Goal: Task Accomplishment & Management: Use online tool/utility

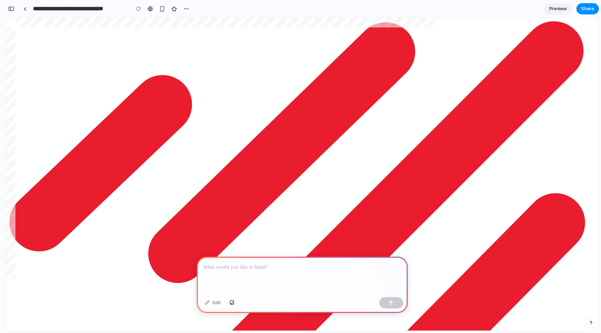
scroll to position [227, 200]
click at [267, 273] on div at bounding box center [302, 276] width 211 height 38
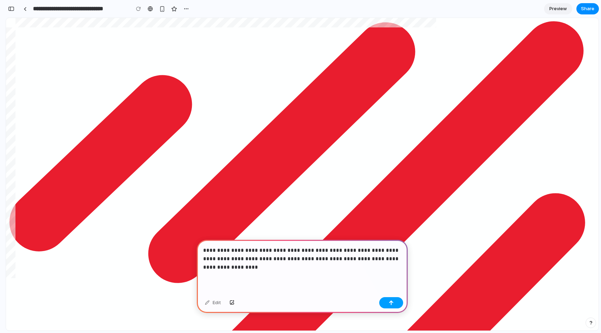
click at [396, 298] on button "button" at bounding box center [391, 302] width 24 height 11
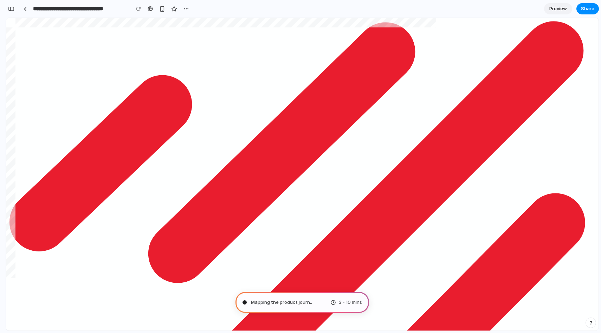
type input "**********"
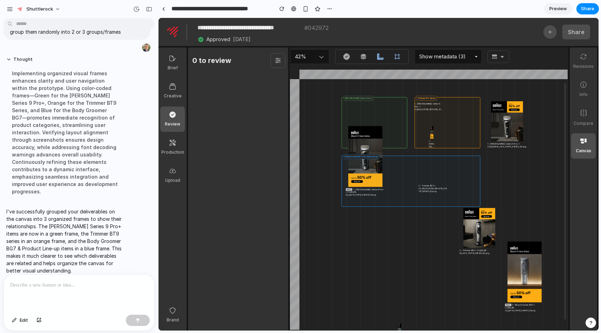
scroll to position [220, 212]
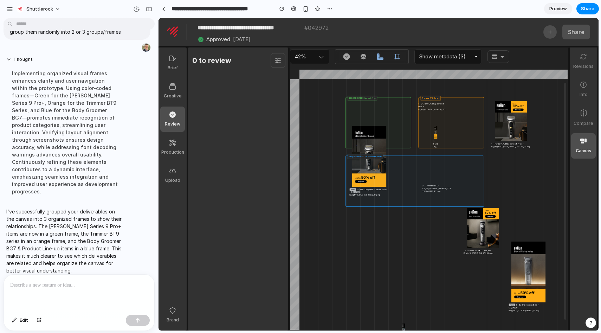
click at [47, 284] on p at bounding box center [79, 285] width 138 height 8
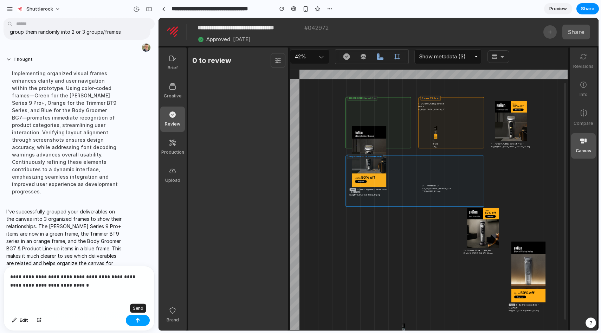
click at [141, 321] on button "button" at bounding box center [138, 320] width 24 height 11
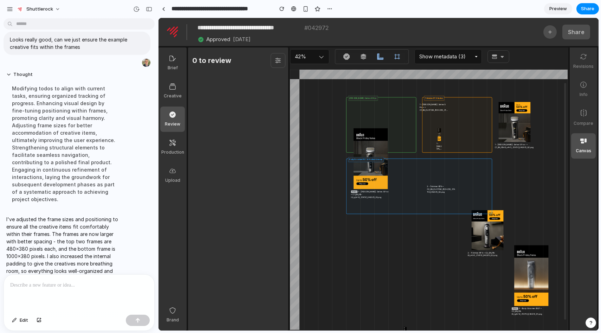
scroll to position [217, 212]
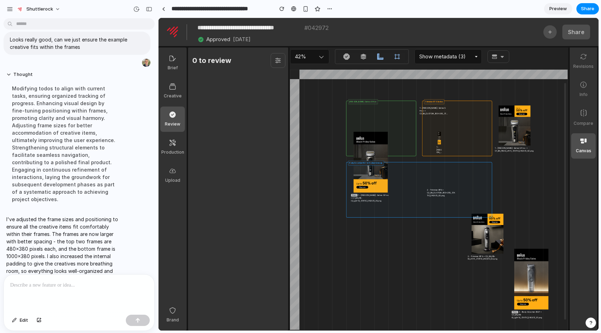
click at [366, 184] on div "4 - 3 Product Line-up • C4_EN_CUSTOM_160x600_STATIC_042972_R2.png 3 - Body Groo…" at bounding box center [419, 190] width 141 height 50
click at [399, 212] on div "4 - 3 Product Line-up • C4_EN_CUSTOM_160x600_STATIC_042972_R2.png 3 - Body Groo…" at bounding box center [419, 190] width 141 height 50
click at [404, 217] on div "Body Groomer BG7 & Product Line-up 4 - 3 Product Line-up • C4_EN_CUSTOM_160x600…" at bounding box center [419, 190] width 146 height 56
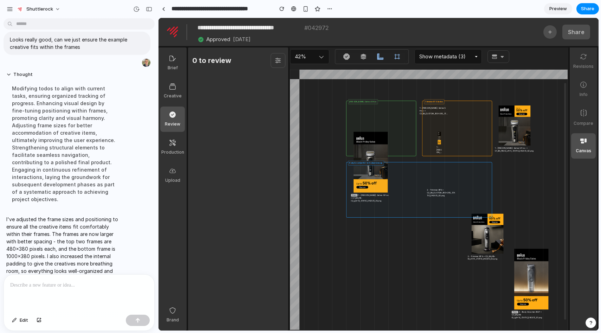
click at [391, 110] on div "1 - [PERSON_NAME]: Series 9 Pro+ • C1_EN_CUSTOM_800x250_STATIC_042972_R2.png 1 …" at bounding box center [381, 128] width 65 height 50
click at [72, 300] on div at bounding box center [79, 293] width 151 height 37
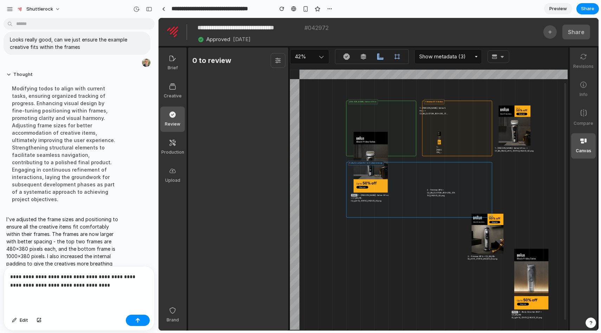
click at [104, 282] on p "**********" at bounding box center [79, 281] width 138 height 17
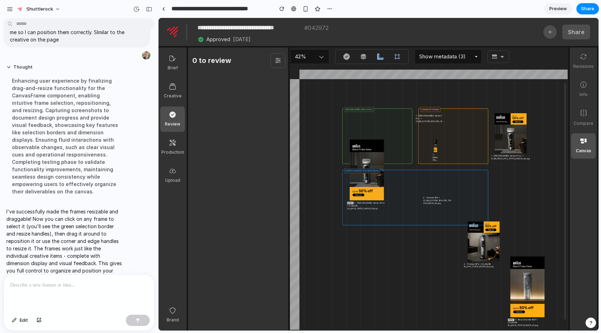
scroll to position [209, 187]
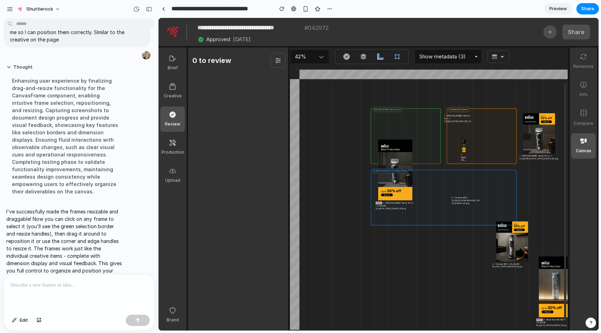
click at [425, 156] on div "[PERSON_NAME] Series 9 Pro+ 1 - [PERSON_NAME]: Series 9 Pro+ • C1_EN_CUSTOM_800…" at bounding box center [406, 136] width 70 height 56
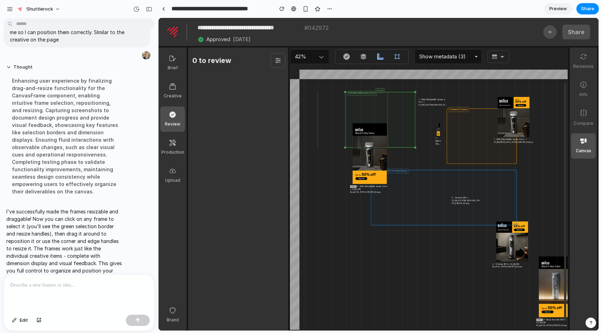
drag, startPoint x: 426, startPoint y: 141, endPoint x: 364, endPoint y: 99, distance: 74.6
click at [364, 99] on div "[PERSON_NAME] Series 9 Pro+ 1 - [PERSON_NAME]: Series 9 Pro+ • C1_EN_CUSTOM_800…" at bounding box center [380, 120] width 70 height 56
drag, startPoint x: 415, startPoint y: 145, endPoint x: 514, endPoint y: 220, distance: 124.3
click at [479, 209] on div "0 x 0 [PERSON_NAME] Series 9 Pro+ 1 - [PERSON_NAME]: Series 9 Pro+ • C1_EN_CUST…" at bounding box center [421, 155] width 115 height 108
click at [407, 124] on div "[PERSON_NAME] Series 9 Pro+ 1 - [PERSON_NAME]: Series 9 Pro+ • C1_EN_CUSTOM_800…" at bounding box center [400, 134] width 111 height 87
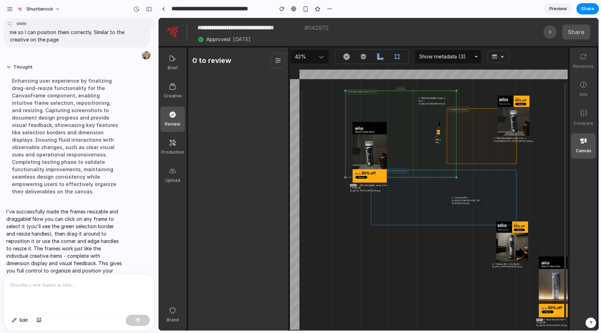
click at [407, 124] on div "[PERSON_NAME] Series 9 Pro+ 1 - [PERSON_NAME]: Series 9 Pro+ • C1_EN_CUSTOM_800…" at bounding box center [400, 134] width 111 height 87
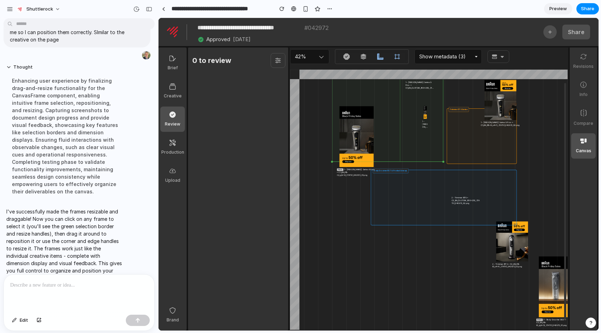
drag, startPoint x: 420, startPoint y: 131, endPoint x: 374, endPoint y: 82, distance: 66.9
click at [373, 82] on div "[PERSON_NAME] Series 9 Pro+ 1 - [PERSON_NAME]: Series 9 Pro+ • C1_EN_CUSTOM_800…" at bounding box center [387, 118] width 111 height 87
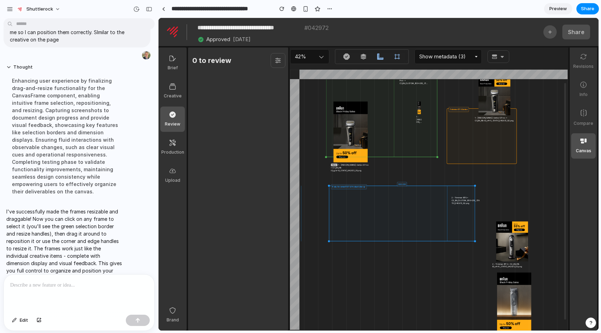
drag, startPoint x: 445, startPoint y: 198, endPoint x: 344, endPoint y: 236, distance: 107.6
click at [344, 236] on div "Body Groomer BG7 & Product Line-up 4 - 3 Product Line-up • C4_EN_CUSTOM_160x600…" at bounding box center [402, 214] width 146 height 56
drag, startPoint x: 475, startPoint y: 239, endPoint x: 466, endPoint y: 233, distance: 11.3
click at [466, 233] on div "Body Groomer BG7 & Product Line-up 4 - 3 Product Line-up • C4_EN_CUSTOM_160x600…" at bounding box center [398, 211] width 146 height 56
click at [470, 237] on div "Body Groomer BG7 & Product Line-up 4 - 3 Product Line-up • C4_EN_CUSTOM_160x600…" at bounding box center [398, 211] width 146 height 56
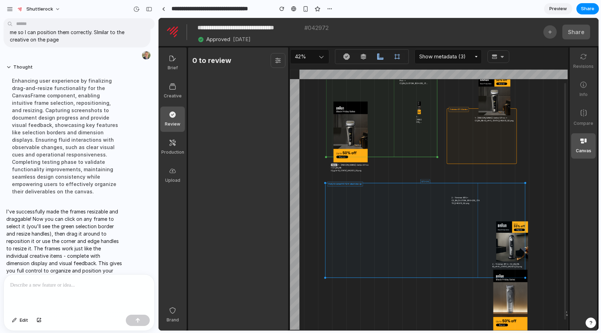
drag, startPoint x: 471, startPoint y: 238, endPoint x: 600, endPoint y: 332, distance: 159.9
click at [599, 331] on html "**********" at bounding box center [379, 174] width 440 height 313
click at [548, 232] on div at bounding box center [417, 176] width 629 height 612
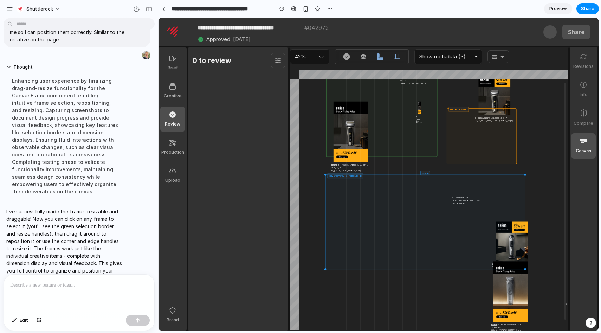
drag, startPoint x: 512, startPoint y: 238, endPoint x: 512, endPoint y: 219, distance: 19.3
click at [512, 218] on div "Body Groomer BG7 & Product Line-up 4 - 3 Product Line-up • C4_EN_CUSTOM_160x600…" at bounding box center [426, 222] width 200 height 95
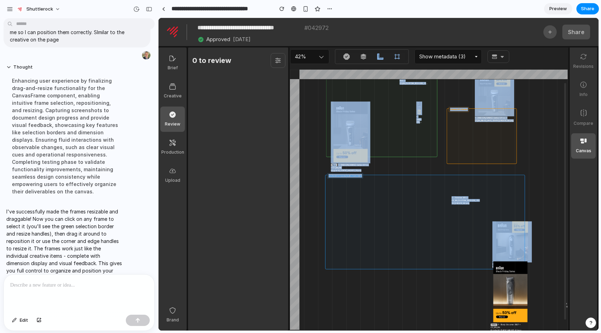
drag, startPoint x: 512, startPoint y: 313, endPoint x: 407, endPoint y: 261, distance: 117.0
click at [406, 261] on div "0 x 0 [PERSON_NAME] Series 9 Pro+ 1 - [PERSON_NAME]: Series 9 Pro+ • C1_EN_CUST…" at bounding box center [428, 209] width 277 height 260
click at [516, 302] on div at bounding box center [417, 176] width 629 height 612
drag, startPoint x: 520, startPoint y: 294, endPoint x: 436, endPoint y: 245, distance: 97.1
click at [436, 245] on div "0 x 0 [PERSON_NAME] Series 9 Pro+ 1 - [PERSON_NAME]: Series 9 Pro+ • C1_EN_CUST…" at bounding box center [428, 209] width 277 height 260
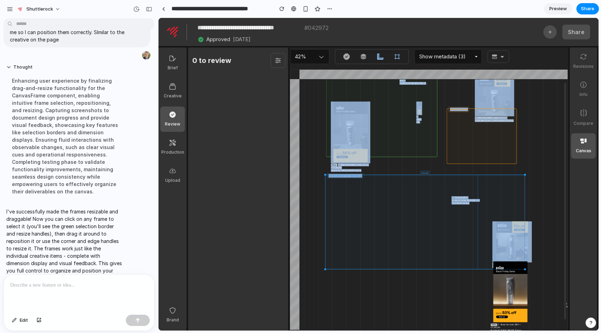
click at [436, 245] on div "Body Groomer BG7 & Product Line-up 4 - 3 Product Line-up • C4_EN_CUSTOM_160x600…" at bounding box center [425, 222] width 200 height 95
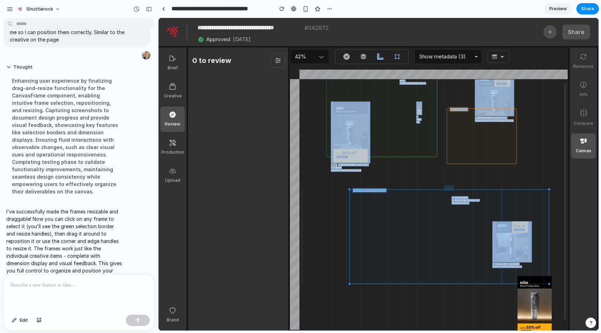
drag, startPoint x: 441, startPoint y: 245, endPoint x: 499, endPoint y: 280, distance: 67.7
click at [499, 280] on div "Body Groomer BG7 & Product Line-up 4 - 3 Product Line-up • C4_EN_CUSTOM_160x600…" at bounding box center [450, 237] width 200 height 95
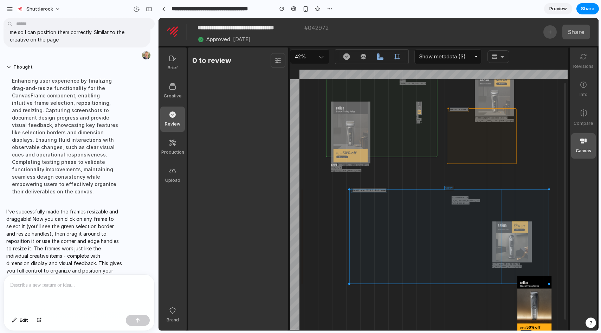
click at [69, 287] on p at bounding box center [79, 285] width 138 height 8
click at [23, 324] on button "Edit" at bounding box center [19, 320] width 23 height 11
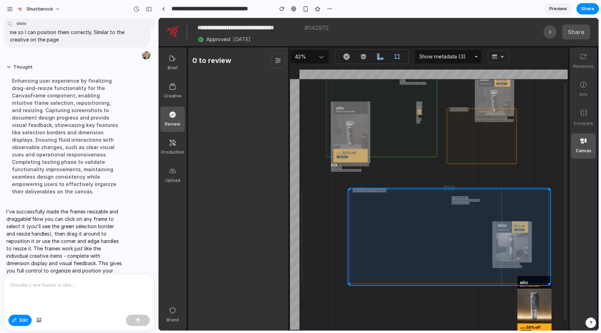
click at [363, 248] on div at bounding box center [379, 174] width 440 height 312
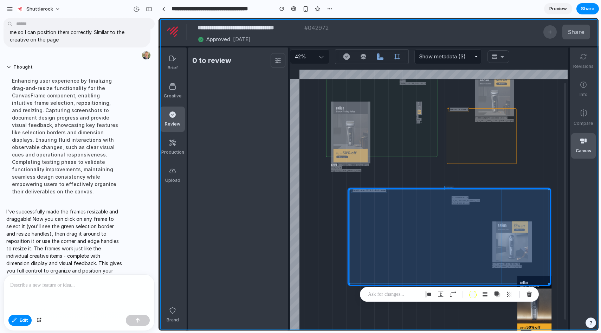
drag, startPoint x: 363, startPoint y: 248, endPoint x: 313, endPoint y: 241, distance: 50.7
click at [313, 241] on div at bounding box center [379, 174] width 440 height 312
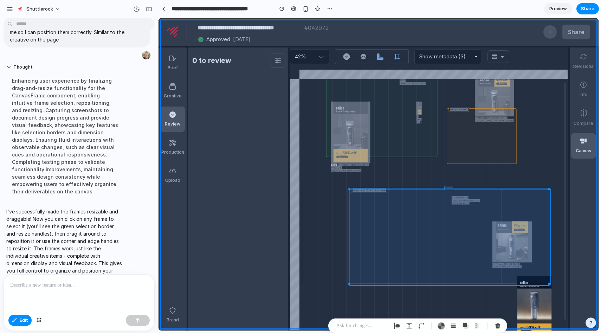
click at [440, 255] on div at bounding box center [379, 174] width 440 height 312
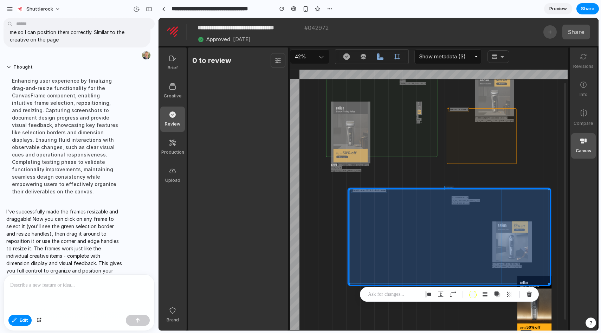
click at [473, 249] on div at bounding box center [379, 174] width 440 height 312
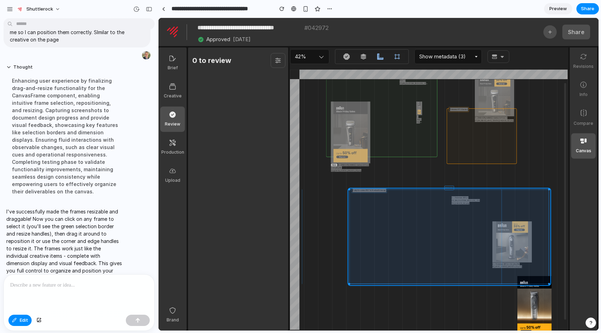
drag, startPoint x: 422, startPoint y: 252, endPoint x: 384, endPoint y: 244, distance: 39.2
click at [384, 244] on div at bounding box center [379, 174] width 440 height 312
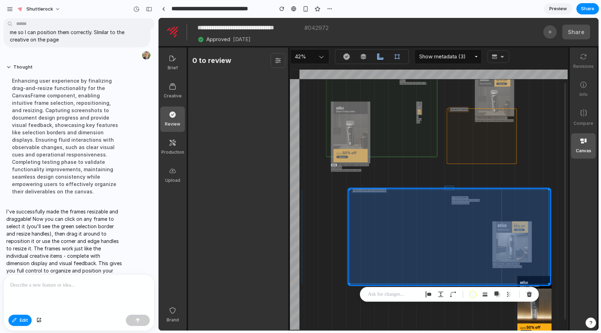
drag, startPoint x: 437, startPoint y: 256, endPoint x: 351, endPoint y: 207, distance: 99.2
click at [351, 207] on div at bounding box center [379, 174] width 440 height 312
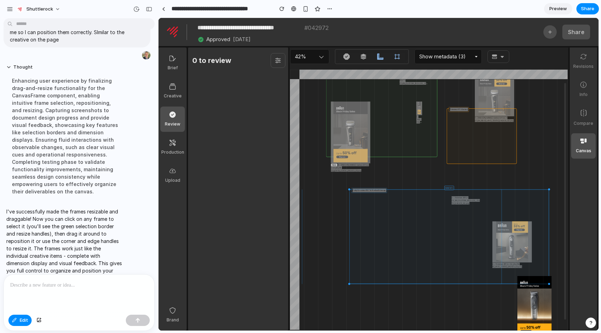
click at [303, 193] on div at bounding box center [379, 174] width 440 height 312
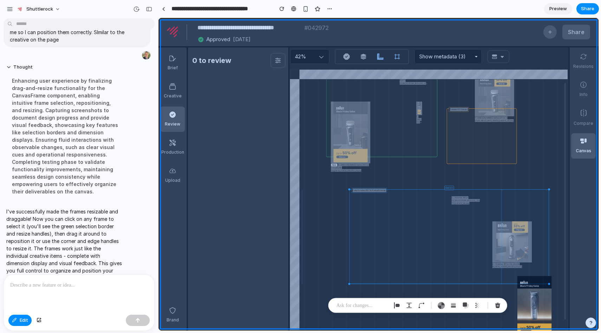
click at [334, 206] on div at bounding box center [379, 174] width 440 height 312
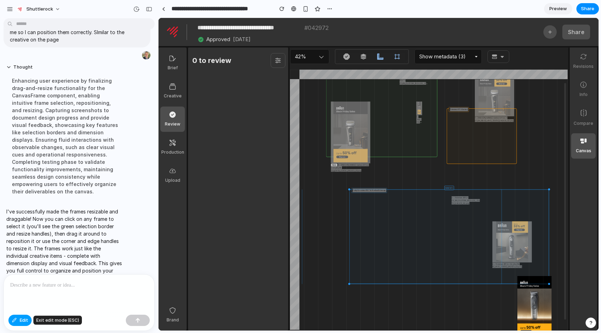
click at [24, 319] on span "Edit" at bounding box center [24, 320] width 8 height 7
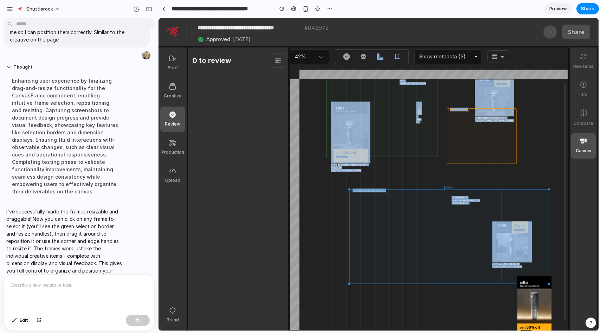
click at [334, 272] on div at bounding box center [417, 176] width 629 height 612
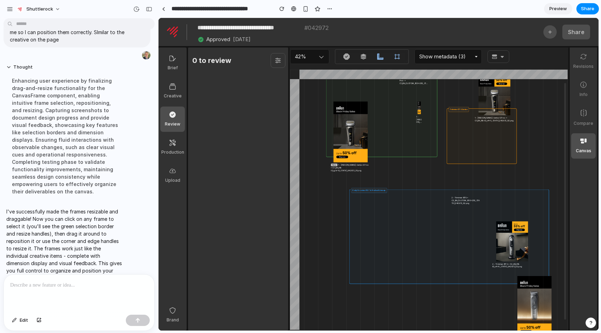
click at [334, 272] on div at bounding box center [417, 176] width 629 height 612
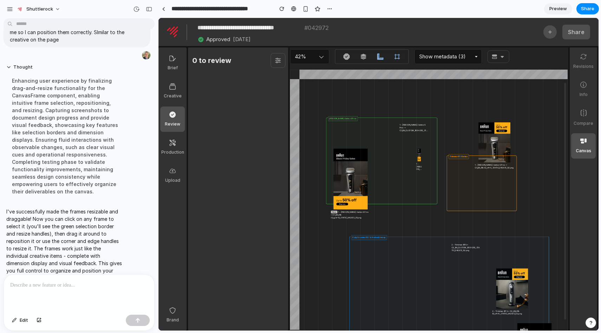
scroll to position [148, 187]
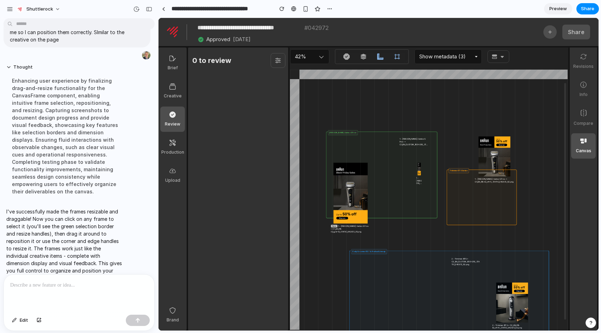
click at [497, 192] on div "Trimmer BT9 Series 2 - Trimmer: BT9 • C2_EN_CUSTOM_800x250_STATIC_042972_R2.png…" at bounding box center [482, 198] width 70 height 56
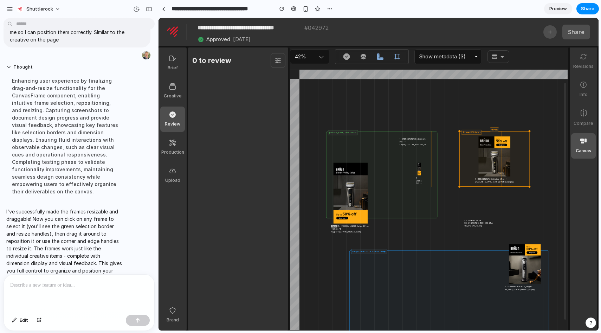
drag, startPoint x: 489, startPoint y: 210, endPoint x: 520, endPoint y: 117, distance: 98.2
click at [519, 117] on div "0 x 0 [PERSON_NAME] Series 9 Pro+ 1 - [PERSON_NAME]: Series 9 Pro+ • C1_EN_CUST…" at bounding box center [428, 209] width 277 height 260
drag, startPoint x: 530, startPoint y: 186, endPoint x: 557, endPoint y: 207, distance: 34.9
click at [557, 207] on div "0 x 0 [PERSON_NAME] Series 9 Pro+ 1 - [PERSON_NAME]: Series 9 Pro+ • C1_EN_CUST…" at bounding box center [428, 209] width 277 height 260
click at [452, 200] on div "0 x 0 [PERSON_NAME] Series 9 Pro+ 1 - [PERSON_NAME]: Series 9 Pro+ • C1_EN_CUST…" at bounding box center [421, 216] width 115 height 108
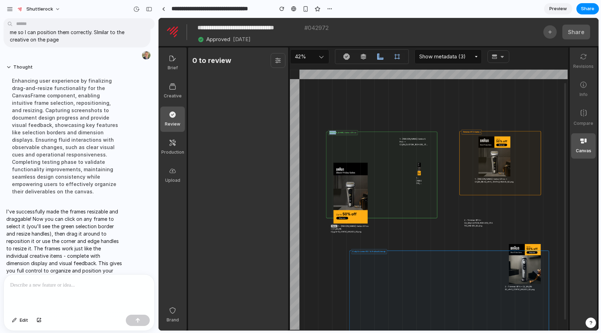
click at [452, 200] on div "0 x 0 [PERSON_NAME] Series 9 Pro+ 1 - [PERSON_NAME]: Series 9 Pro+ • C1_EN_CUST…" at bounding box center [421, 216] width 115 height 108
click at [427, 244] on div "0 x 0 [PERSON_NAME] Series 9 Pro+ 1 - [PERSON_NAME]: Series 9 Pro+ • C1_EN_CUST…" at bounding box center [421, 216] width 115 height 108
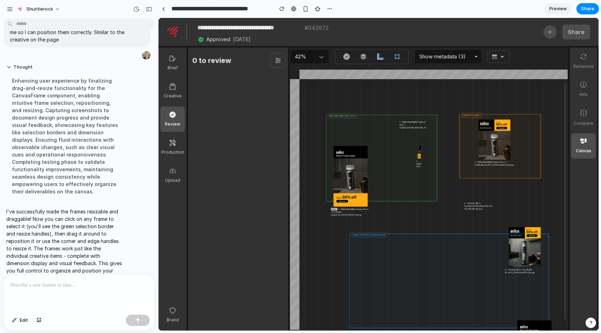
scroll to position [166, 187]
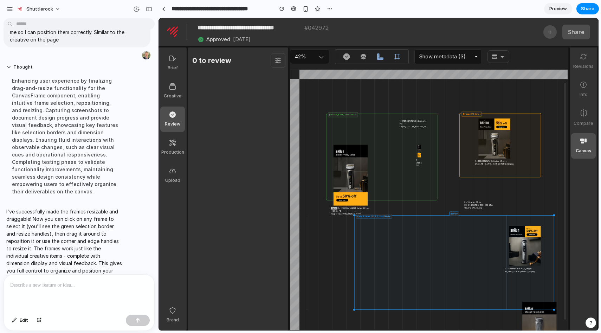
drag, startPoint x: 517, startPoint y: 256, endPoint x: 529, endPoint y: 213, distance: 44.0
click at [529, 213] on div "0 x 0 [PERSON_NAME] Series 9 Pro+ 1 - [PERSON_NAME]: Series 9 Pro+ • C1_EN_CUST…" at bounding box center [428, 209] width 277 height 260
click at [547, 321] on div at bounding box center [417, 219] width 629 height 612
click at [543, 321] on div at bounding box center [417, 219] width 629 height 612
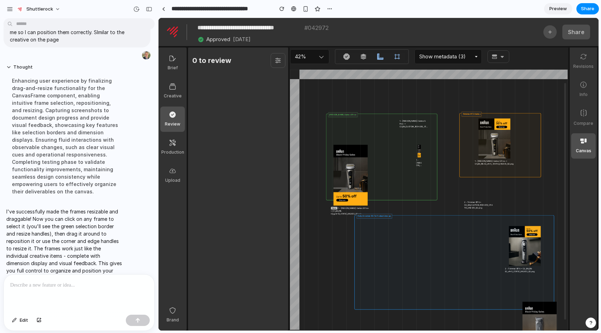
click at [539, 318] on div at bounding box center [417, 219] width 629 height 612
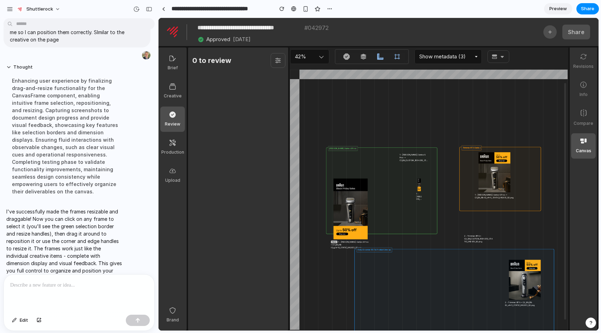
scroll to position [132, 187]
drag, startPoint x: 408, startPoint y: 196, endPoint x: 413, endPoint y: 195, distance: 4.7
click at [413, 195] on div "[PERSON_NAME] Series 9 Pro+ 1 - [PERSON_NAME]: Series 9 Pro+ • C1_EN_CUSTOM_800…" at bounding box center [383, 190] width 111 height 87
click at [359, 126] on div at bounding box center [418, 253] width 629 height 612
click at [355, 217] on div "[PERSON_NAME] Series 9 Pro+ 1 - [PERSON_NAME]: Series 9 Pro+ • C1_EN_CUSTOM_800…" at bounding box center [383, 190] width 111 height 87
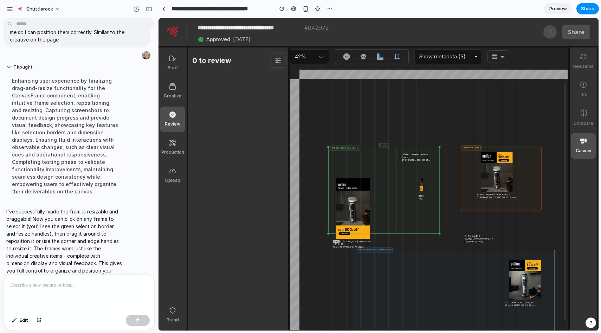
click at [355, 217] on div "[PERSON_NAME] Series 9 Pro+ 1 - [PERSON_NAME]: Series 9 Pro+ • C1_EN_CUSTOM_800…" at bounding box center [383, 190] width 111 height 87
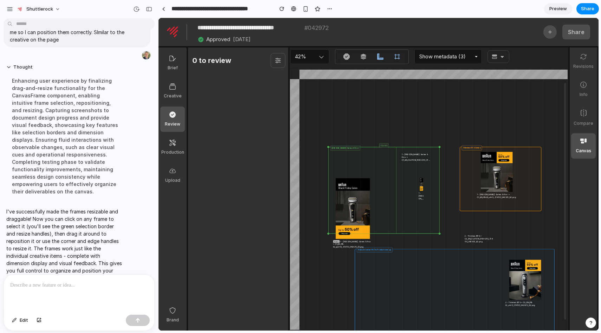
click at [327, 265] on div at bounding box center [418, 253] width 629 height 612
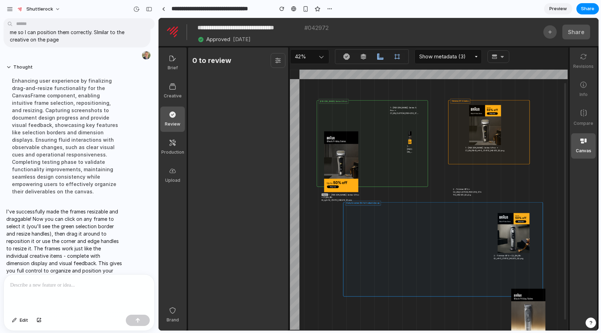
scroll to position [178, 198]
click at [353, 170] on div "[PERSON_NAME] Series 9 Pro+ 1 - [PERSON_NAME]: Series 9 Pro+ • C1_EN_CUSTOM_800…" at bounding box center [372, 144] width 111 height 87
click at [85, 286] on p at bounding box center [79, 285] width 138 height 8
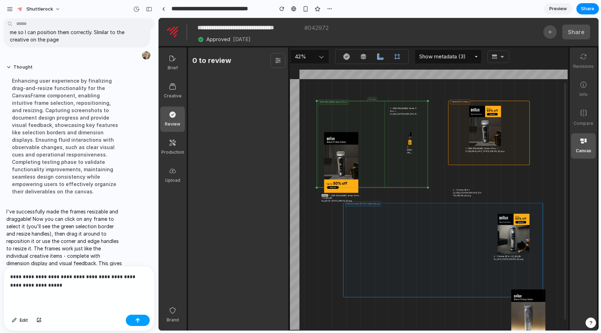
click at [137, 319] on div "button" at bounding box center [137, 320] width 5 height 5
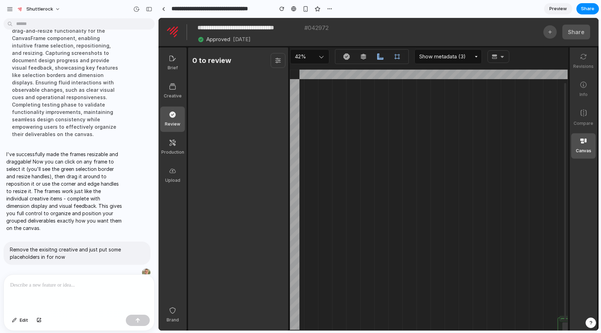
scroll to position [433, 0]
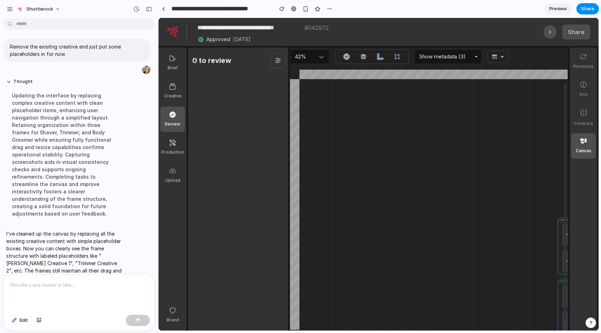
click at [466, 235] on div at bounding box center [604, 287] width 629 height 612
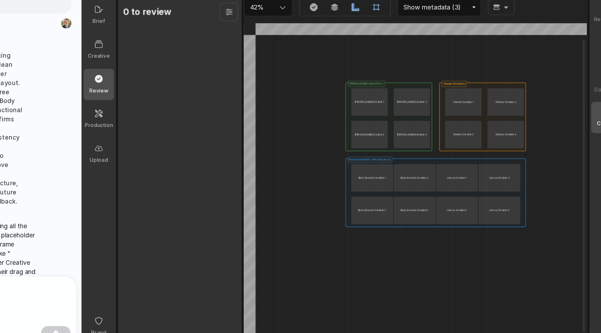
scroll to position [183, 186]
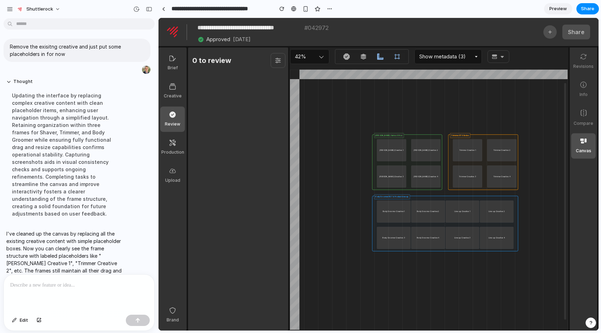
click at [526, 247] on div at bounding box center [419, 202] width 629 height 612
click at [318, 56] on div "42%" at bounding box center [309, 56] width 39 height 15
click at [317, 66] on div "42% ​ Show metadata (3) ​" at bounding box center [429, 59] width 278 height 22
click at [321, 60] on div "42%" at bounding box center [309, 56] width 39 height 15
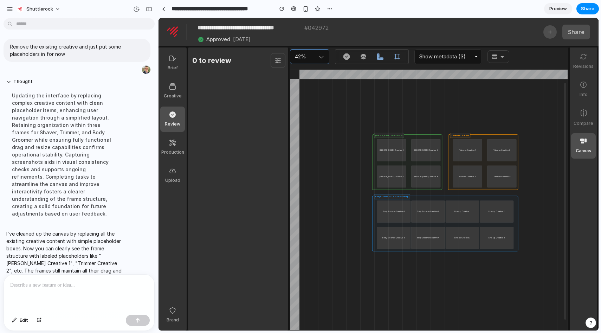
click at [454, 179] on div "Trimmer BT9 Series Trimmer Creative 1 Trimmer Creative 2 Trimmer Creative 3 Tri…" at bounding box center [483, 162] width 70 height 56
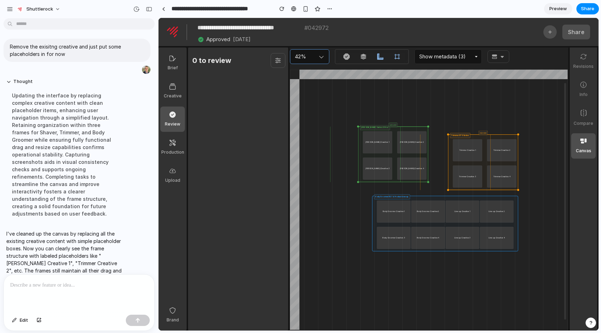
drag, startPoint x: 414, startPoint y: 179, endPoint x: 386, endPoint y: 164, distance: 31.6
click at [386, 164] on div "[PERSON_NAME] Series 9 Pro+ [PERSON_NAME] Creative 1 [PERSON_NAME] Creative 2 […" at bounding box center [393, 155] width 70 height 56
click at [388, 165] on div "[PERSON_NAME] Series 9 Pro+ [PERSON_NAME] Creative 1 [PERSON_NAME] Creative 2 […" at bounding box center [396, 156] width 70 height 56
click at [360, 243] on div at bounding box center [419, 202] width 629 height 612
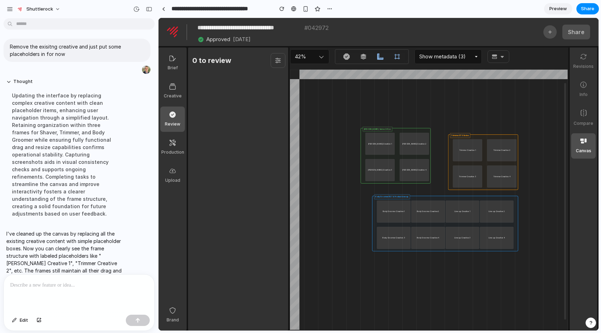
click at [378, 333] on div "**********" at bounding box center [379, 166] width 443 height 333
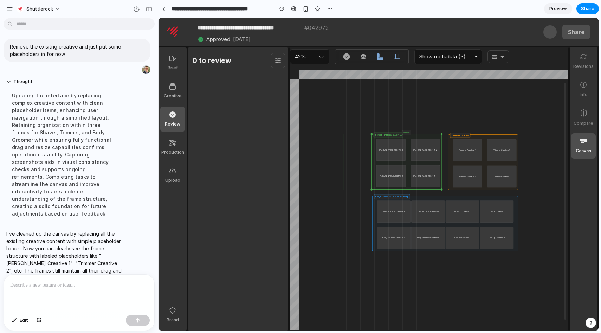
drag, startPoint x: 389, startPoint y: 155, endPoint x: 416, endPoint y: 169, distance: 30.1
click at [416, 169] on div "[PERSON_NAME] Series 9 Pro+ [PERSON_NAME] Creative 1 [PERSON_NAME] Creative 2 […" at bounding box center [407, 162] width 70 height 56
click at [114, 278] on div at bounding box center [79, 293] width 151 height 37
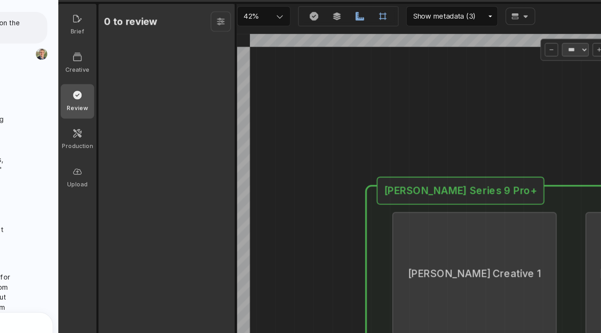
scroll to position [158, 196]
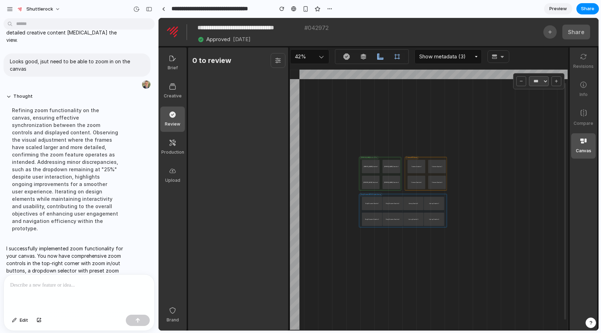
click at [557, 83] on button "+" at bounding box center [557, 81] width 10 height 10
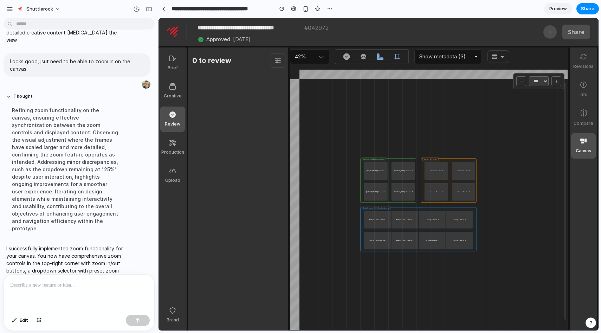
click at [557, 83] on button "+" at bounding box center [557, 81] width 10 height 10
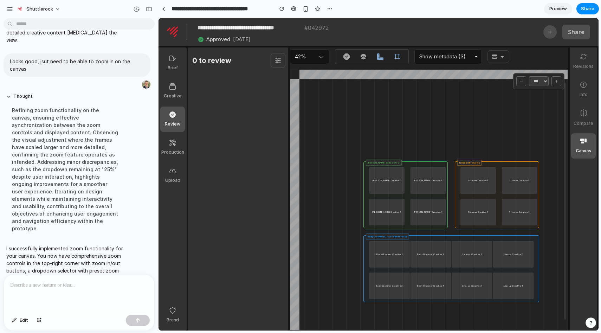
click at [557, 83] on button "+" at bounding box center [557, 81] width 10 height 10
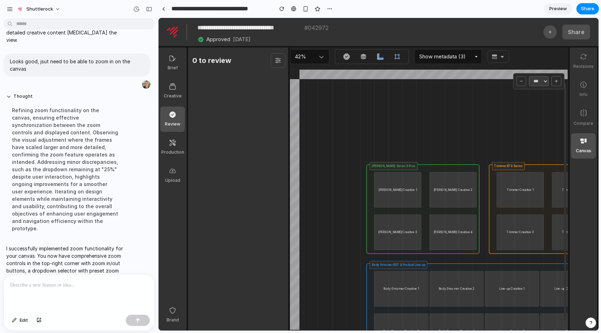
click at [557, 83] on button "+" at bounding box center [557, 81] width 10 height 10
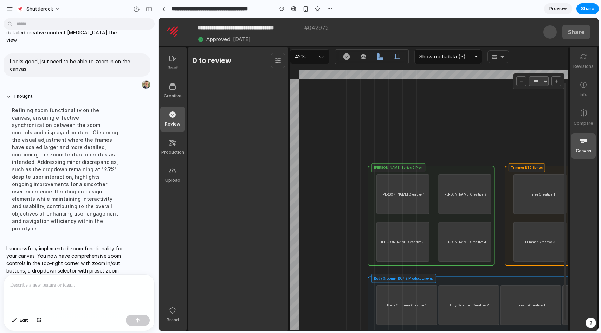
click at [517, 83] on button "−" at bounding box center [522, 81] width 10 height 10
select select "****"
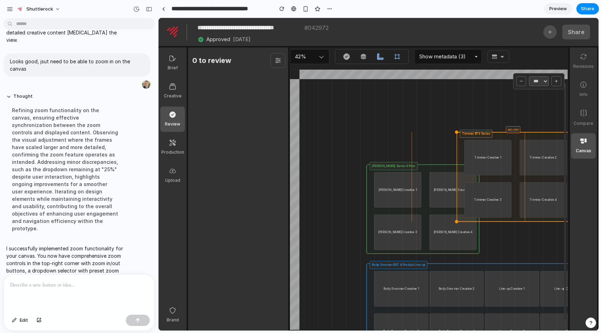
drag, startPoint x: 504, startPoint y: 180, endPoint x: 456, endPoint y: 132, distance: 68.1
click at [456, 153] on div "0 x 0 [PERSON_NAME] Series 9 Pro+ [PERSON_NAME] Creative 1 [PERSON_NAME] Creati…" at bounding box center [448, 240] width 186 height 174
click at [437, 128] on div at bounding box center [409, 228] width 629 height 612
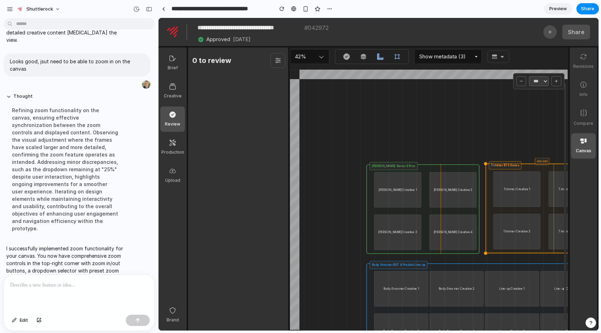
drag, startPoint x: 470, startPoint y: 145, endPoint x: 513, endPoint y: 191, distance: 63.9
click at [513, 191] on div "Trimmer BT9 Series Trimmer Creative 1 Trimmer Creative 2 Trimmer Creative 3 Tri…" at bounding box center [542, 209] width 113 height 90
click at [466, 112] on div at bounding box center [409, 228] width 629 height 612
drag, startPoint x: 464, startPoint y: 140, endPoint x: 406, endPoint y: 99, distance: 71.1
click at [406, 99] on div at bounding box center [409, 228] width 629 height 612
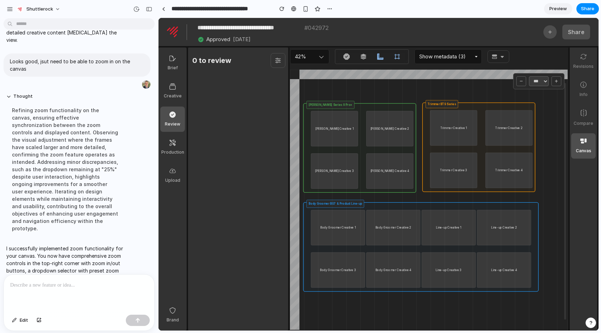
scroll to position [216, 259]
click at [50, 287] on p at bounding box center [79, 285] width 138 height 8
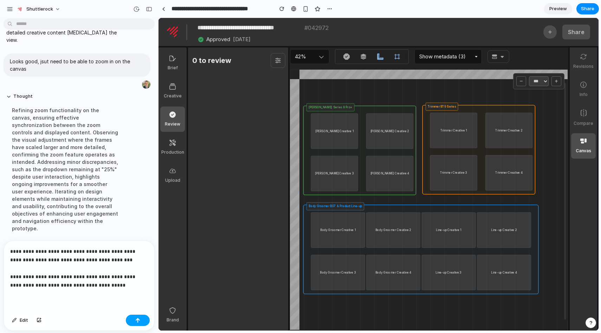
click at [138, 317] on button "button" at bounding box center [138, 320] width 24 height 11
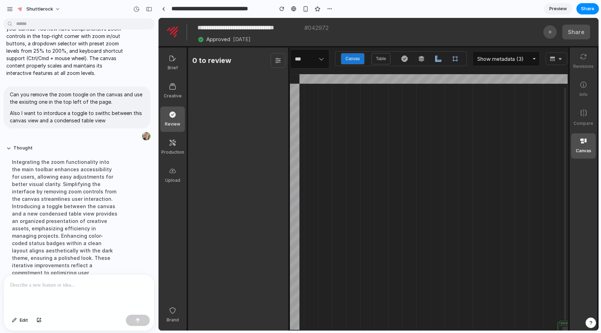
scroll to position [735, 0]
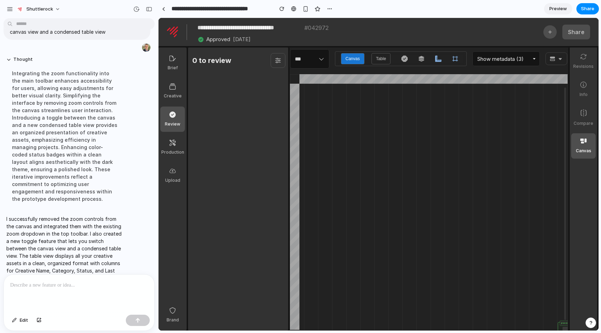
click at [387, 61] on button "Table" at bounding box center [381, 58] width 19 height 11
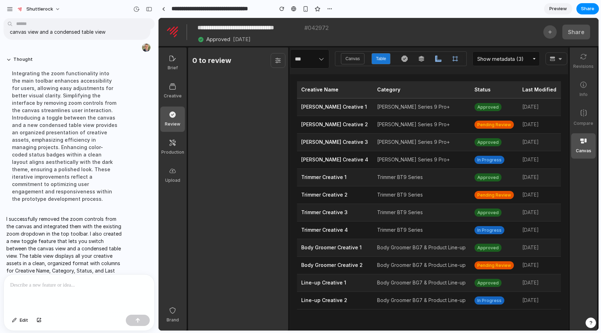
click at [50, 289] on p at bounding box center [79, 285] width 138 height 8
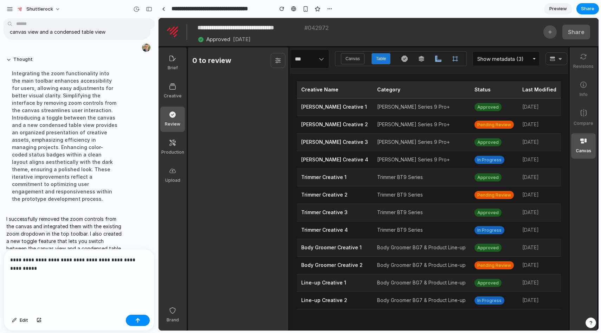
scroll to position [754, 0]
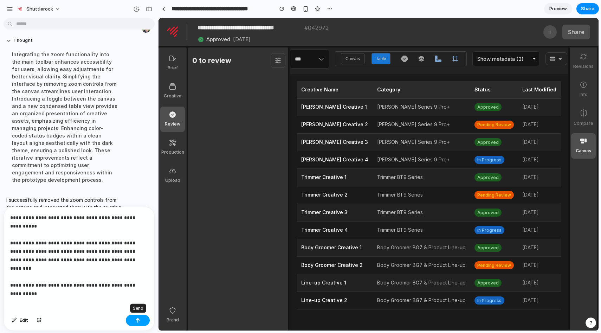
click at [146, 322] on button "button" at bounding box center [138, 320] width 24 height 11
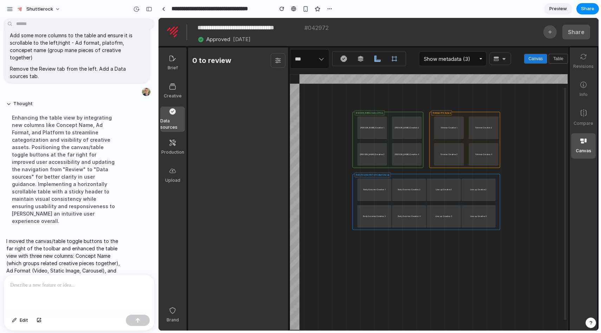
scroll to position [211, 205]
click at [320, 66] on select "*** *** *** *** *** **** **** **** ****" at bounding box center [309, 58] width 39 height 19
click at [290, 49] on select "*** *** *** *** *** **** **** **** ****" at bounding box center [309, 58] width 39 height 19
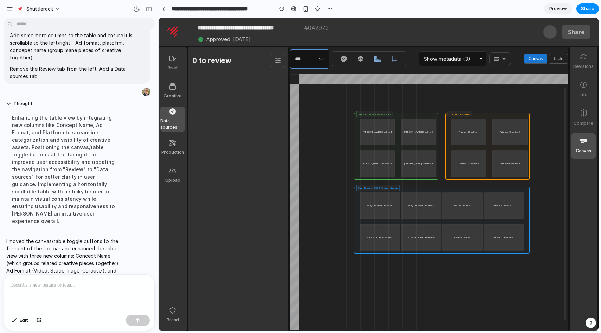
click at [327, 62] on select "*** *** *** *** *** **** **** **** ****" at bounding box center [309, 58] width 39 height 19
select select "*"
click at [290, 49] on select "*** *** *** *** *** **** **** **** ****" at bounding box center [309, 58] width 39 height 19
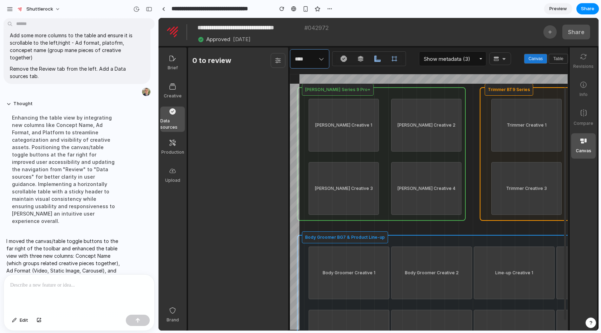
scroll to position [245, 271]
click at [567, 60] on button "Table" at bounding box center [558, 59] width 19 height 10
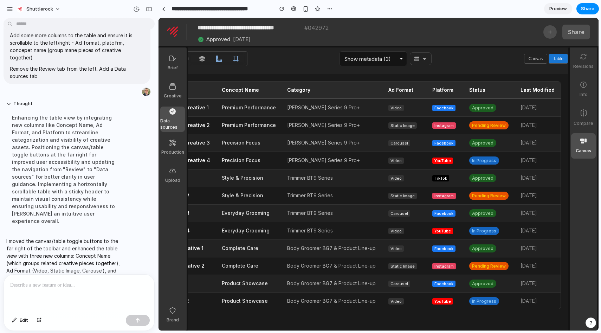
click at [31, 293] on div at bounding box center [79, 293] width 151 height 37
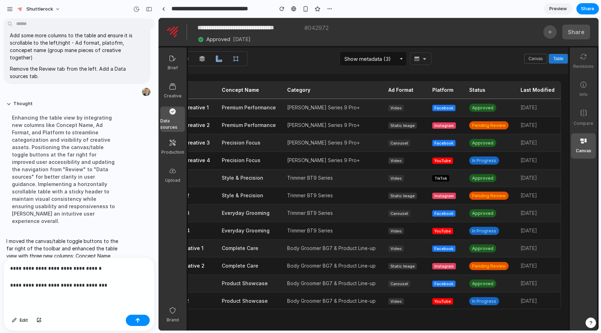
click at [48, 284] on p "**********" at bounding box center [79, 276] width 138 height 25
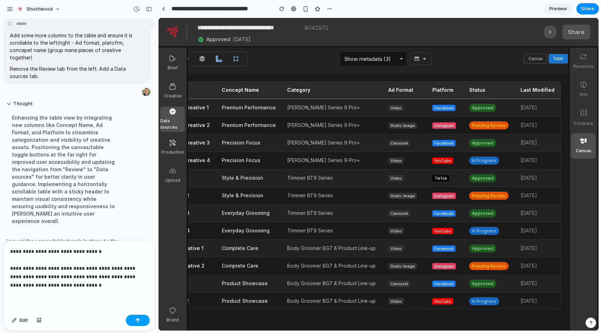
click at [125, 320] on div "Edit" at bounding box center [79, 321] width 151 height 19
click at [128, 320] on button "button" at bounding box center [138, 320] width 24 height 11
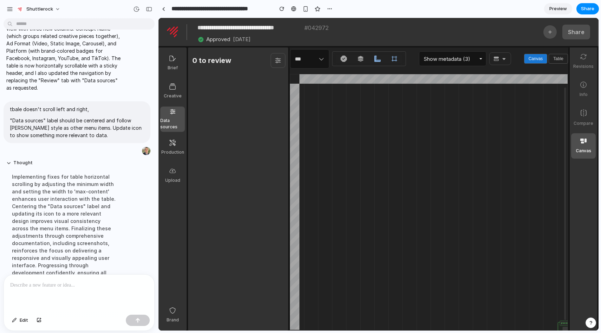
scroll to position [1067, 0]
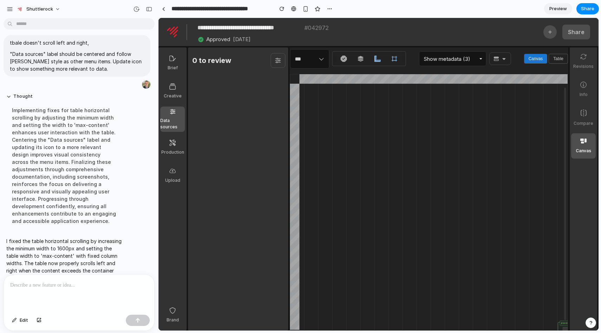
click at [559, 60] on button "Table" at bounding box center [558, 59] width 19 height 10
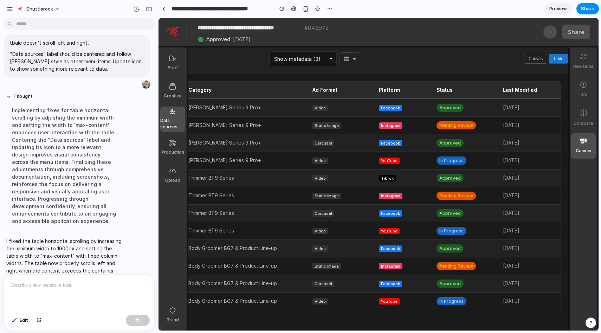
click at [175, 116] on link "Data sources" at bounding box center [172, 119] width 25 height 25
click at [175, 144] on icon at bounding box center [173, 143] width 6 height 6
click at [173, 114] on div at bounding box center [172, 112] width 5 height 7
click at [170, 125] on span "Data sources" at bounding box center [172, 123] width 25 height 13
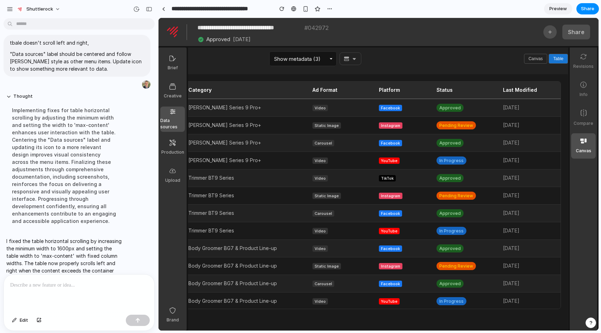
click at [65, 237] on p "I fixed the table horizontal scrolling by increasing the minimum width to 1600p…" at bounding box center [64, 274] width 117 height 74
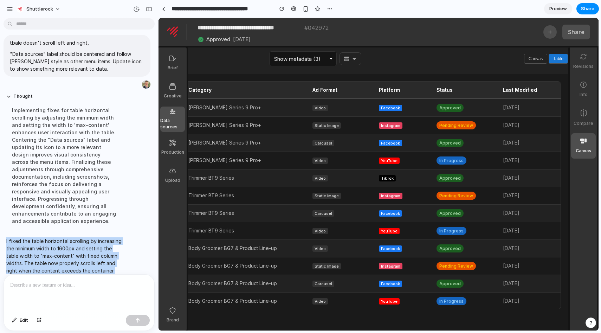
click at [65, 237] on p "I fixed the table horizontal scrolling by increasing the minimum width to 1600p…" at bounding box center [64, 274] width 117 height 74
click at [65, 246] on p "I fixed the table horizontal scrolling by increasing the minimum width to 1600p…" at bounding box center [64, 274] width 117 height 74
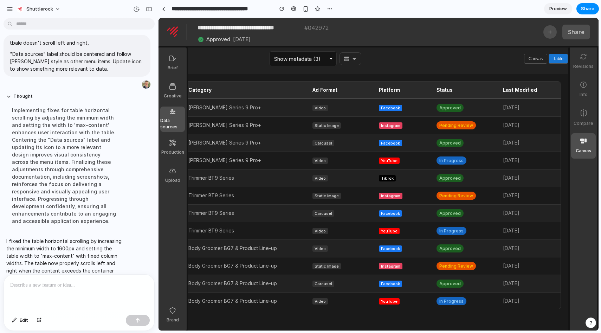
click at [64, 283] on p at bounding box center [79, 285] width 138 height 8
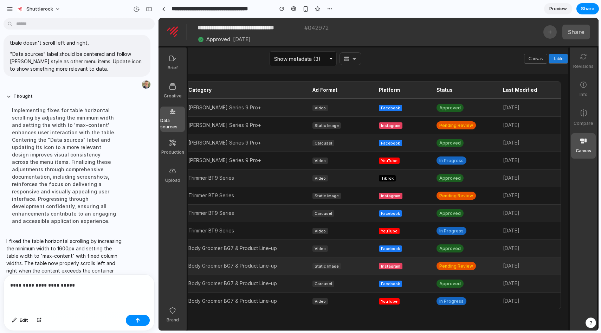
scroll to position [0, 0]
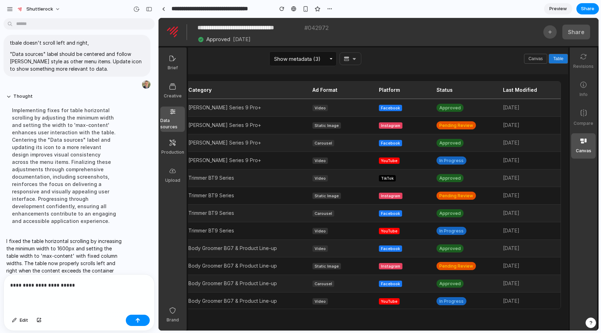
click at [81, 237] on p "I fixed the table horizontal scrolling by increasing the minimum width to 1600p…" at bounding box center [64, 274] width 117 height 74
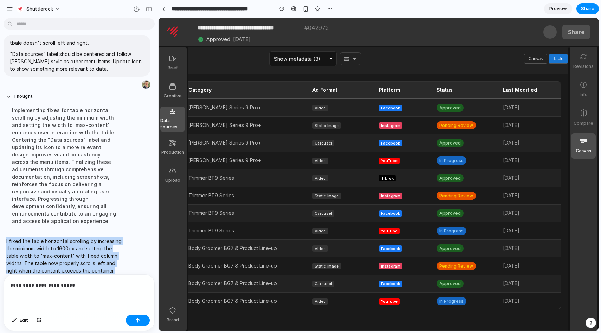
click at [81, 237] on p "I fixed the table horizontal scrolling by increasing the minimum width to 1600p…" at bounding box center [64, 274] width 117 height 74
click at [60, 237] on p "I fixed the table horizontal scrolling by increasing the minimum width to 1600p…" at bounding box center [64, 274] width 117 height 74
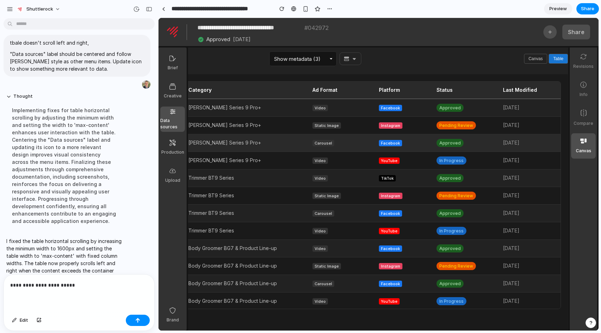
scroll to position [1, 0]
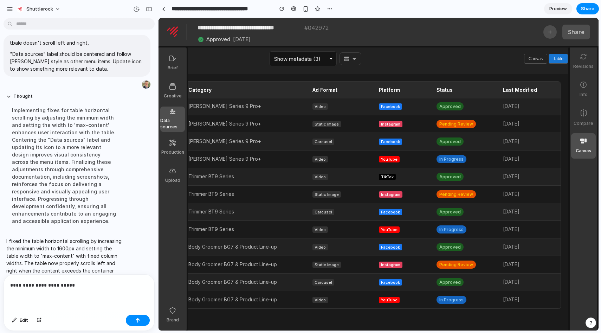
click at [87, 283] on p "**********" at bounding box center [79, 285] width 138 height 8
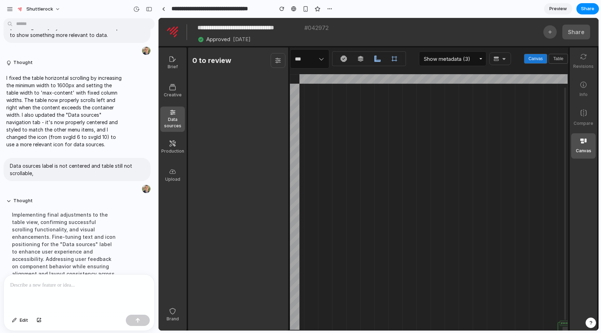
scroll to position [1191, 0]
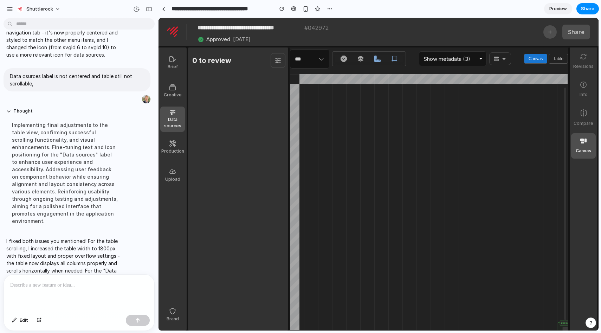
click at [554, 60] on button "Table" at bounding box center [558, 59] width 19 height 10
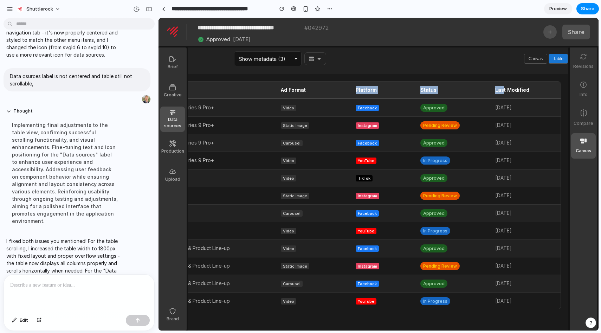
drag, startPoint x: 379, startPoint y: 85, endPoint x: 502, endPoint y: 93, distance: 123.7
click at [504, 93] on tr "Creative Name Concept Name Category Ad Format Platform Status Last Modified" at bounding box center [244, 90] width 633 height 17
click at [90, 237] on p "I fixed both issues you mentioned! For the table scrolling, I increased the tab…" at bounding box center [64, 274] width 117 height 74
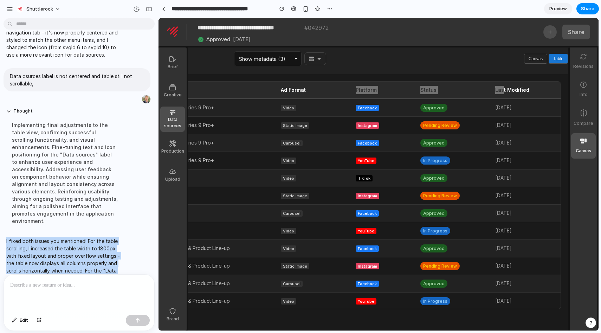
click at [90, 237] on p "I fixed both issues you mentioned! For the table scrolling, I increased the tab…" at bounding box center [64, 274] width 117 height 74
click at [95, 247] on p "I fixed both issues you mentioned! For the table scrolling, I increased the tab…" at bounding box center [64, 274] width 117 height 74
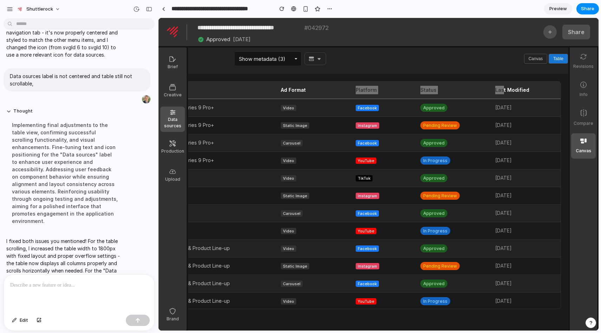
click at [68, 290] on div at bounding box center [79, 293] width 151 height 37
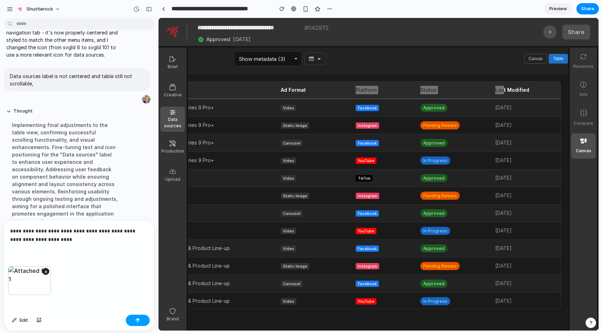
click at [139, 322] on div "button" at bounding box center [137, 320] width 5 height 5
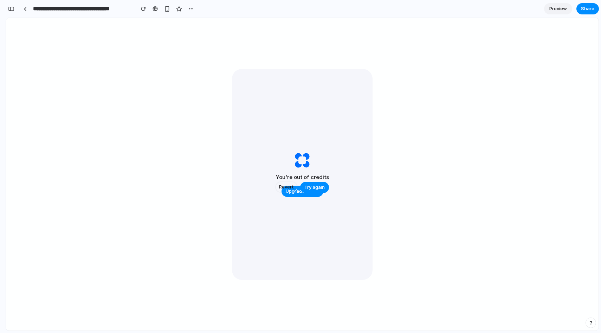
scroll to position [2614, 0]
